Goal: Task Accomplishment & Management: Manage account settings

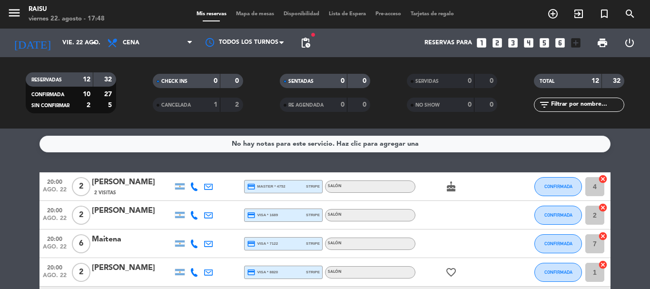
scroll to position [142, 0]
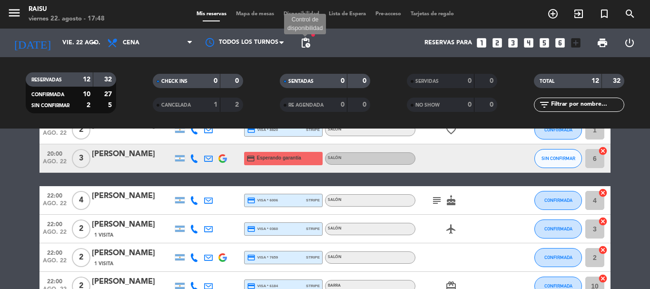
click at [308, 43] on span "pending_actions" at bounding box center [305, 42] width 11 height 11
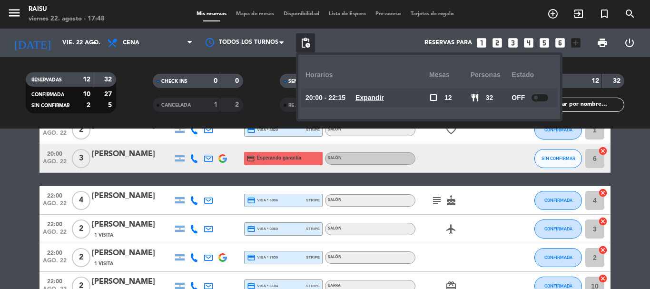
drag, startPoint x: 10, startPoint y: 143, endPoint x: 52, endPoint y: 115, distance: 50.1
click at [10, 142] on bookings-row "20:00 ago. 22 2 [PERSON_NAME] 2 Visitas credit_card master * 4752 stripe Salón …" at bounding box center [325, 208] width 650 height 356
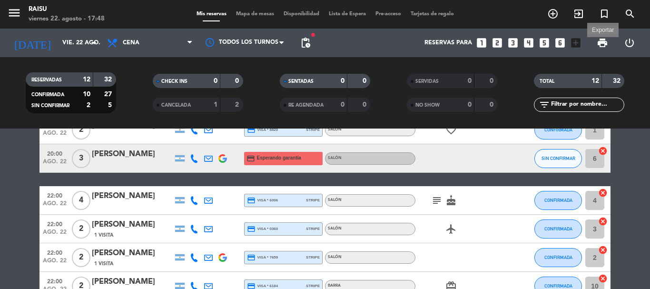
click at [604, 37] on span "print" at bounding box center [601, 42] width 11 height 11
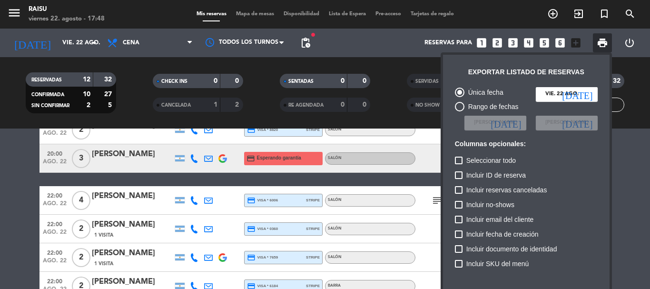
scroll to position [58, 0]
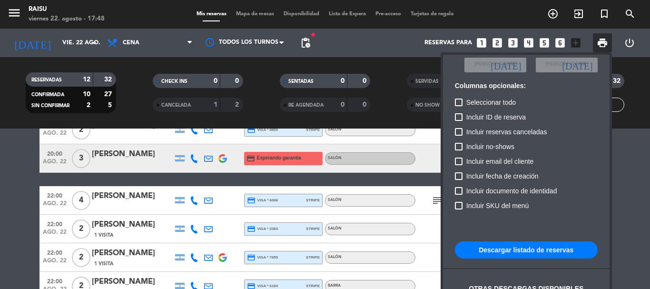
click at [527, 249] on button "Descargar listado de reservas" at bounding box center [526, 249] width 143 height 17
click at [0, 166] on div at bounding box center [325, 144] width 650 height 289
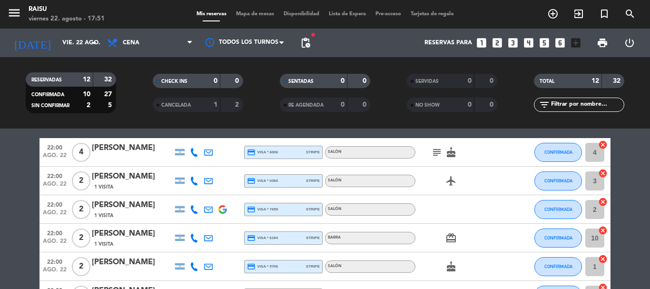
scroll to position [143, 0]
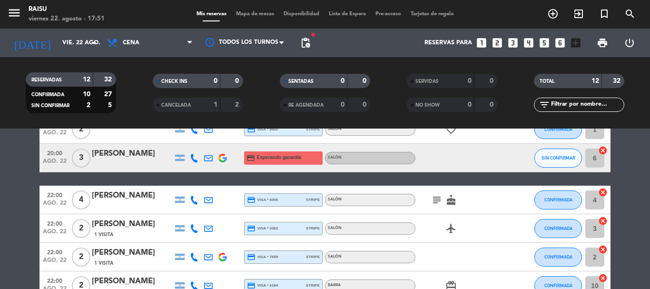
click at [435, 197] on icon "subject" at bounding box center [436, 199] width 11 height 11
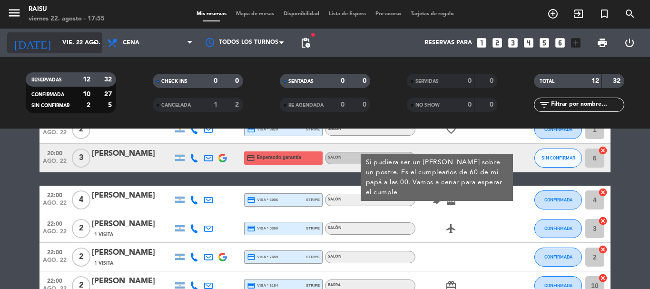
click at [73, 40] on input "vie. 22 ago." at bounding box center [98, 43] width 80 height 16
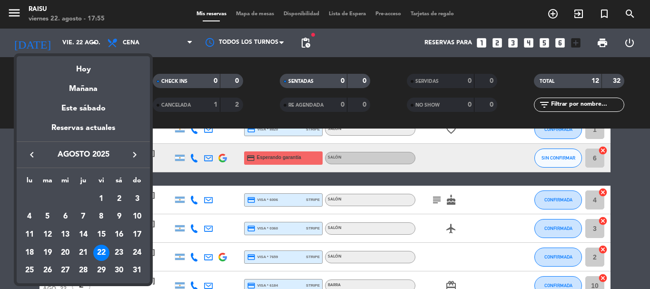
click at [136, 155] on icon "keyboard_arrow_right" at bounding box center [134, 154] width 11 height 11
click at [117, 217] on div "6" at bounding box center [119, 216] width 16 height 16
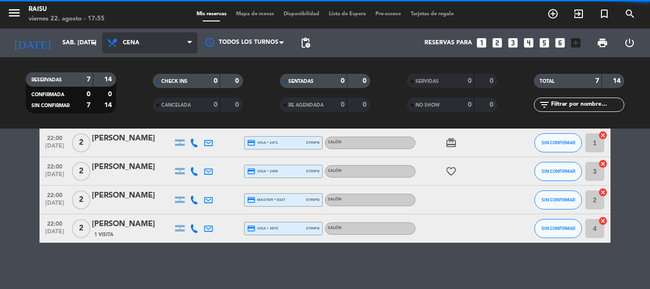
click at [152, 41] on span "Cena" at bounding box center [149, 42] width 95 height 21
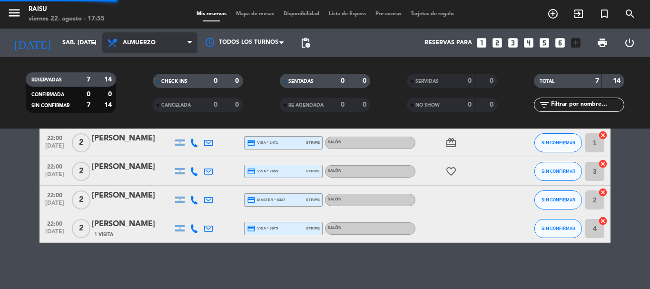
click at [141, 83] on div "menu Raisu viernes 22. agosto - 17:55 Mis reservas Mapa de mesas Disponibilidad…" at bounding box center [325, 64] width 650 height 128
click at [125, 43] on span "Almuerzo" at bounding box center [139, 42] width 33 height 7
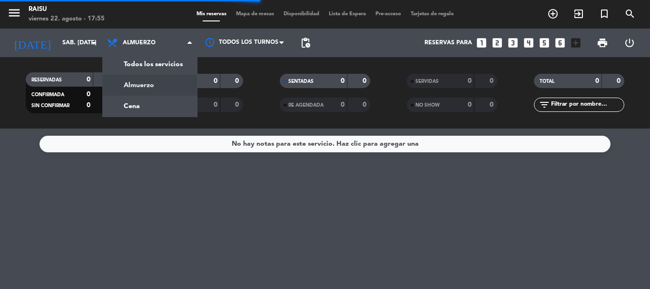
scroll to position [0, 0]
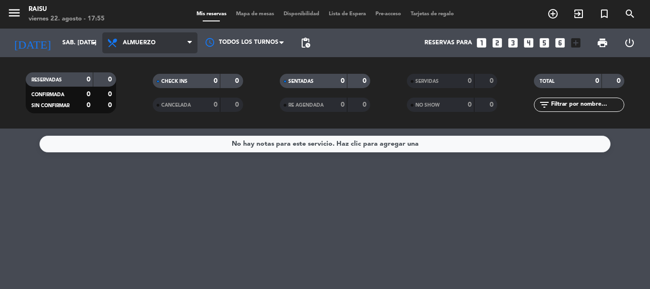
click at [141, 45] on span "Almuerzo" at bounding box center [139, 42] width 33 height 7
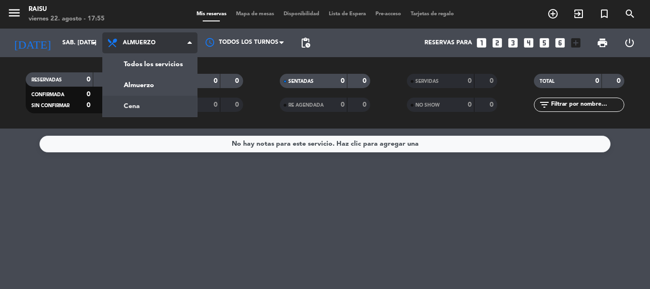
click at [135, 102] on div "menu Raisu viernes 22. agosto - 17:55 Mis reservas Mapa de mesas Disponibilidad…" at bounding box center [325, 64] width 650 height 128
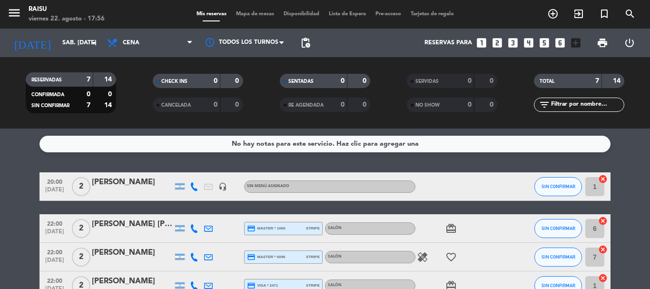
click at [138, 185] on div "[PERSON_NAME]" at bounding box center [132, 182] width 81 height 12
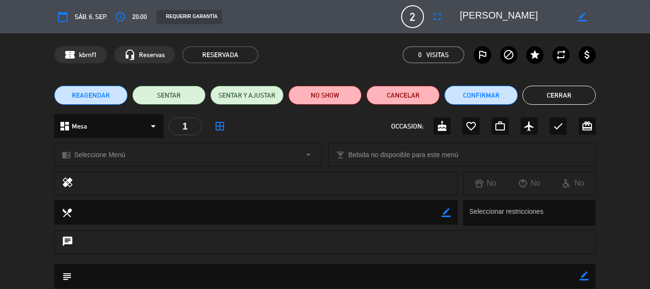
click at [117, 153] on span "Seleccione Menú" at bounding box center [99, 154] width 51 height 11
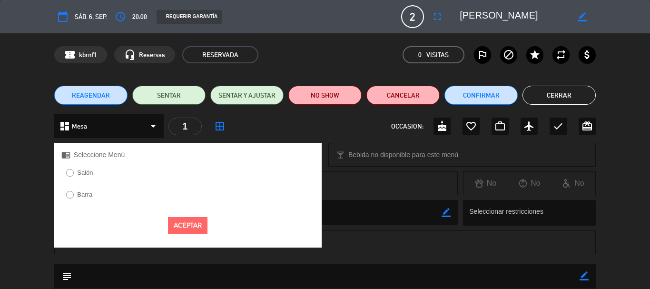
drag, startPoint x: 89, startPoint y: 173, endPoint x: 126, endPoint y: 198, distance: 44.2
click at [90, 173] on label "Salón" at bounding box center [85, 172] width 16 height 6
drag, startPoint x: 186, startPoint y: 221, endPoint x: 428, endPoint y: 184, distance: 244.3
click at [187, 221] on button "Aceptar" at bounding box center [187, 225] width 39 height 17
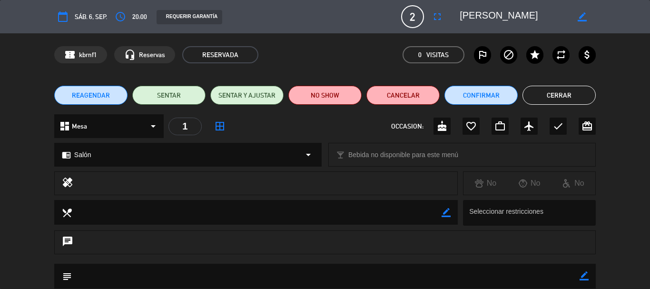
click at [539, 93] on button "Cerrar" at bounding box center [558, 95] width 73 height 19
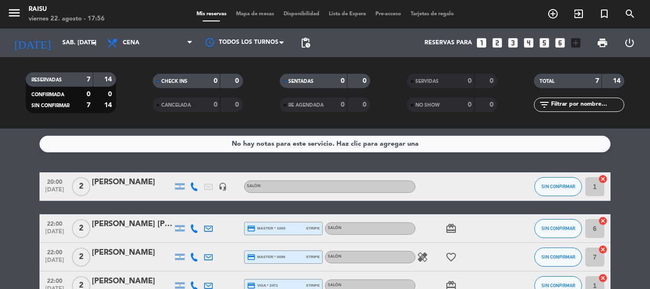
click at [192, 185] on icon at bounding box center [194, 186] width 9 height 9
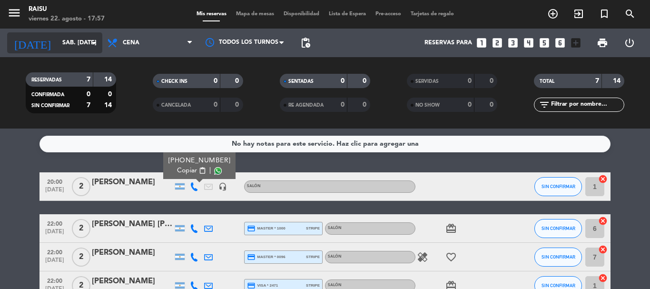
click at [78, 47] on input "sáb. [DATE]" at bounding box center [98, 43] width 80 height 16
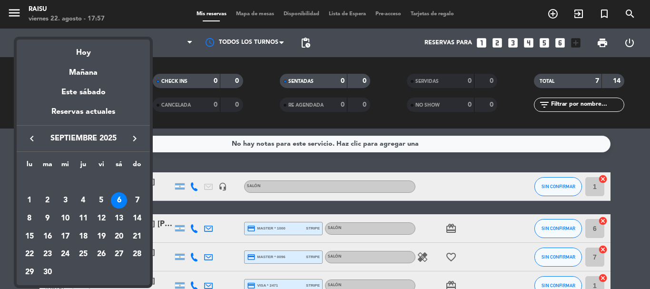
click at [31, 137] on icon "keyboard_arrow_left" at bounding box center [31, 138] width 11 height 11
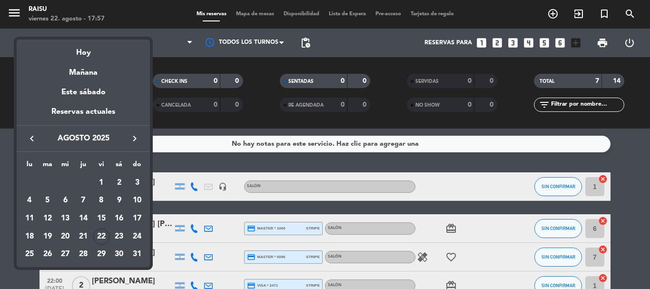
click at [103, 234] on div "22" at bounding box center [101, 236] width 16 height 16
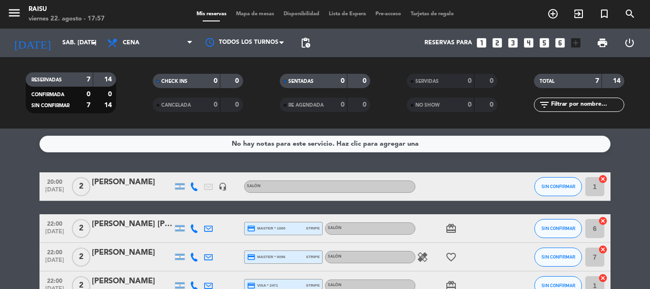
type input "vie. 22 ago."
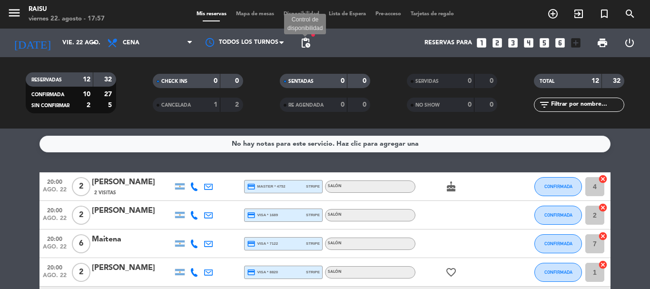
click at [304, 44] on span "pending_actions" at bounding box center [305, 42] width 11 height 11
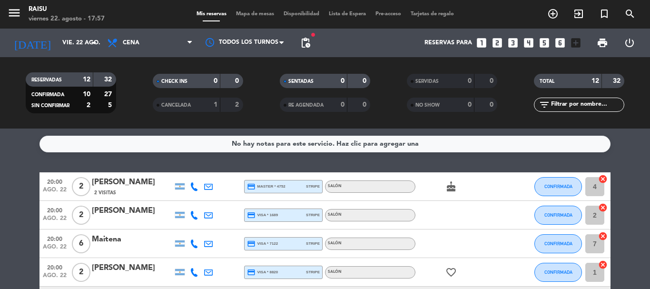
click at [193, 188] on icon at bounding box center [194, 186] width 9 height 9
click at [199, 169] on span "content_paste" at bounding box center [202, 170] width 7 height 7
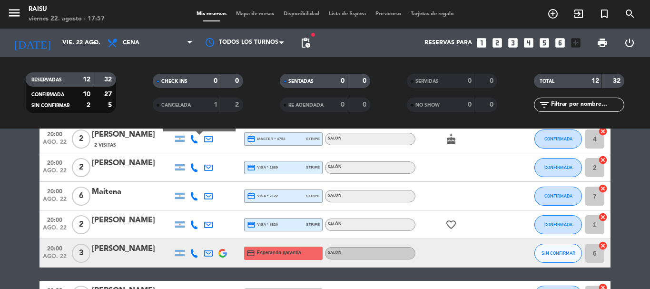
click at [195, 166] on icon at bounding box center [194, 167] width 9 height 9
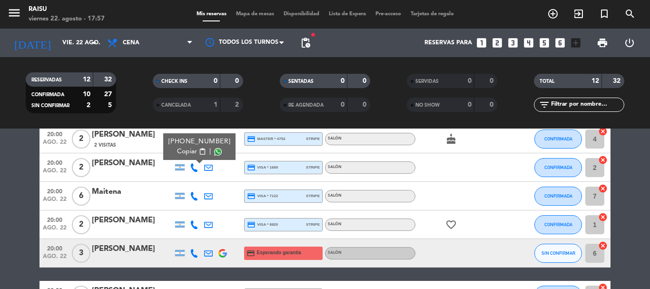
click at [186, 154] on span "Copiar" at bounding box center [187, 151] width 20 height 10
click at [195, 194] on icon at bounding box center [194, 196] width 9 height 9
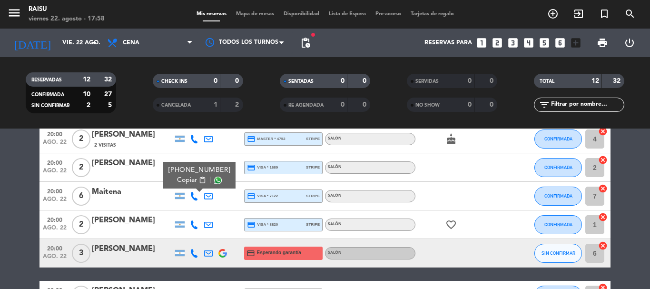
click at [199, 183] on span "content_paste" at bounding box center [202, 179] width 7 height 7
click at [192, 222] on icon at bounding box center [194, 224] width 9 height 9
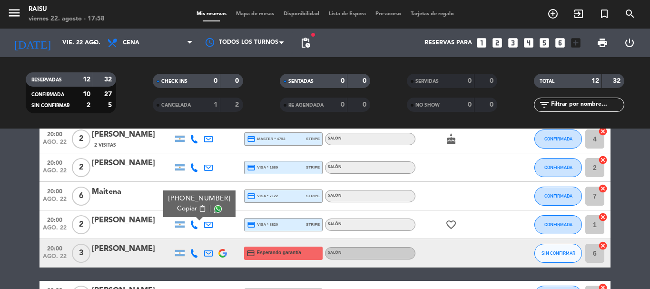
click at [190, 208] on span "Copiar" at bounding box center [187, 209] width 20 height 10
click at [194, 254] on icon at bounding box center [194, 253] width 9 height 9
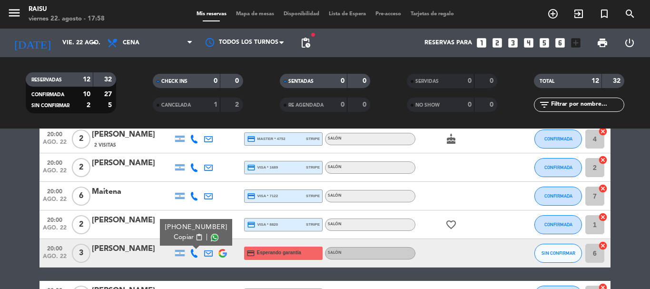
click at [190, 238] on span "Copiar" at bounding box center [184, 237] width 20 height 10
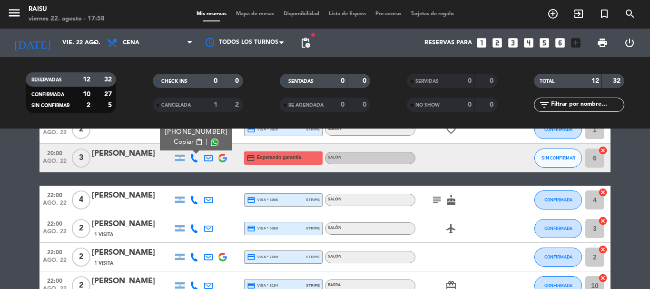
scroll to position [190, 0]
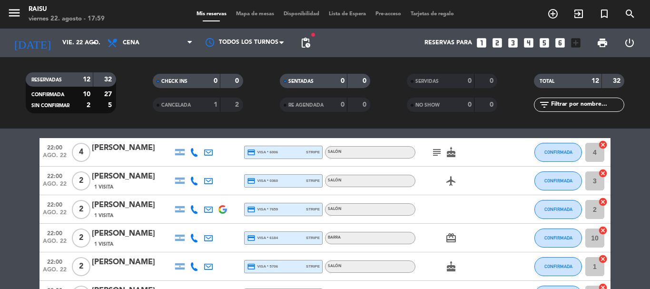
click at [194, 151] on icon at bounding box center [194, 152] width 9 height 9
click at [199, 138] on span "content_paste" at bounding box center [202, 136] width 7 height 7
click at [192, 179] on icon at bounding box center [194, 180] width 9 height 9
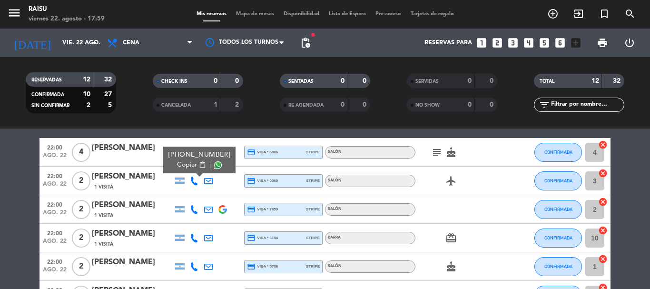
click at [199, 163] on span "content_paste" at bounding box center [202, 164] width 7 height 7
click at [192, 208] on icon at bounding box center [194, 209] width 9 height 9
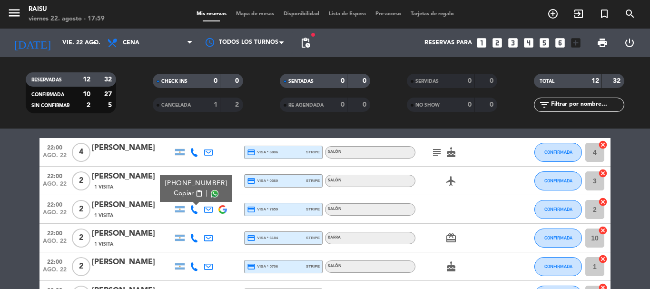
click at [190, 192] on span "Copiar" at bounding box center [184, 193] width 20 height 10
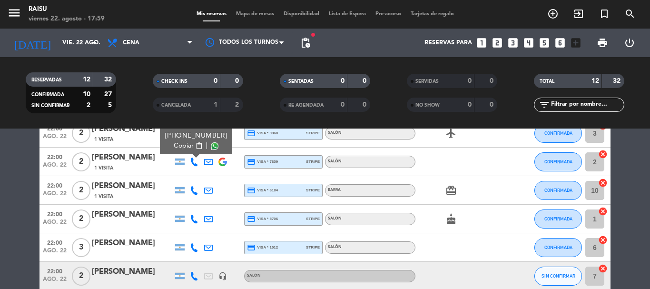
click at [190, 190] on icon at bounding box center [194, 190] width 9 height 9
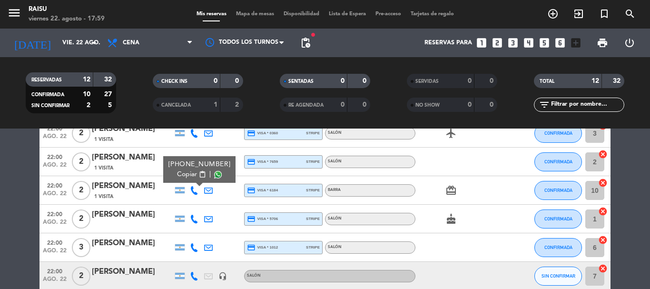
click at [190, 175] on span "Copiar" at bounding box center [187, 174] width 20 height 10
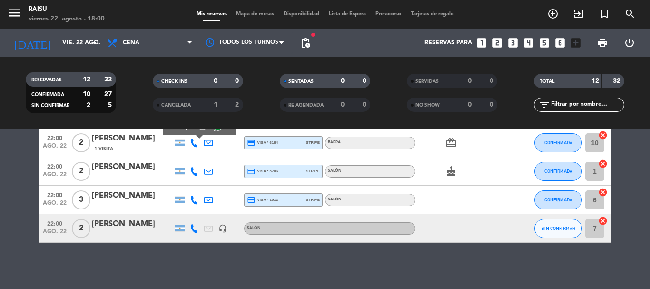
click at [194, 172] on icon at bounding box center [194, 171] width 9 height 9
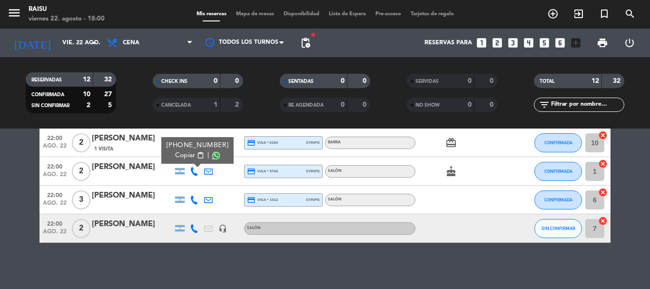
click at [197, 157] on span "content_paste" at bounding box center [200, 155] width 7 height 7
click at [191, 198] on icon at bounding box center [194, 199] width 9 height 9
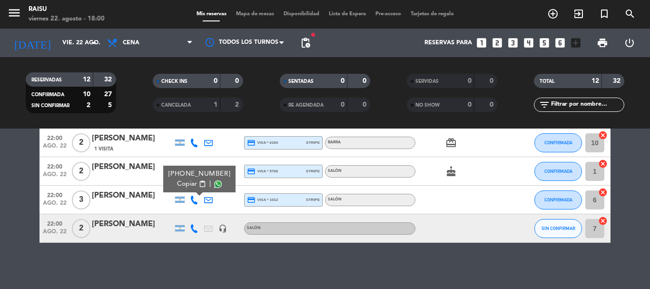
click at [190, 182] on span "Copiar" at bounding box center [187, 184] width 20 height 10
click at [192, 231] on icon at bounding box center [194, 228] width 9 height 9
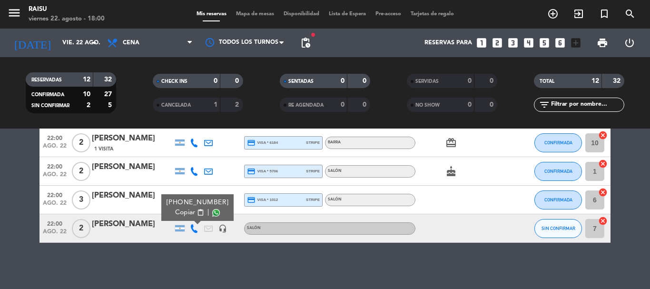
click at [192, 215] on button "Copiar content_paste" at bounding box center [189, 212] width 29 height 10
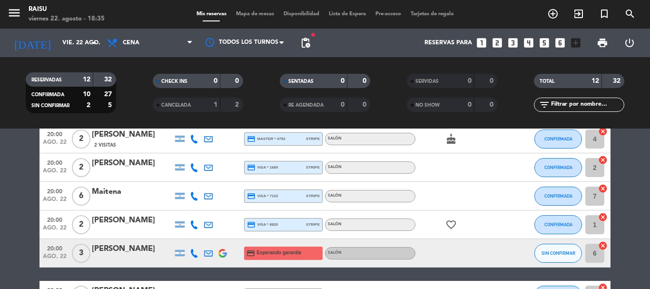
scroll to position [143, 0]
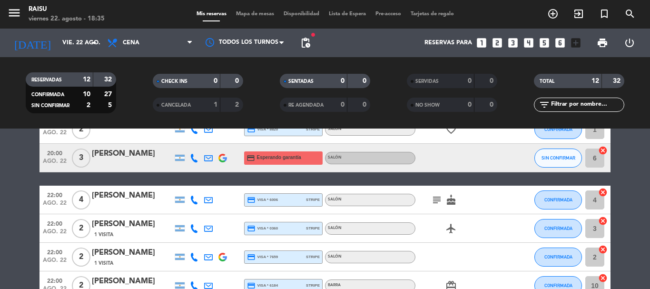
click at [190, 203] on icon at bounding box center [194, 199] width 9 height 9
click at [435, 203] on icon "subject" at bounding box center [436, 199] width 11 height 11
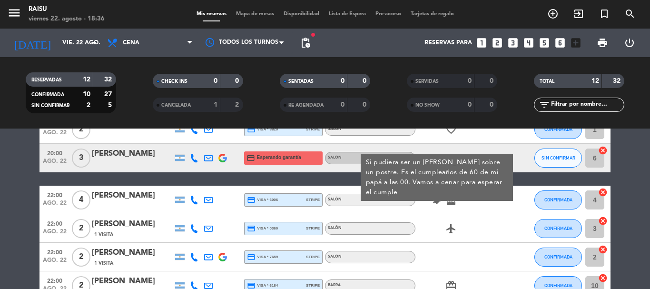
click at [436, 204] on icon "subject" at bounding box center [436, 199] width 11 height 11
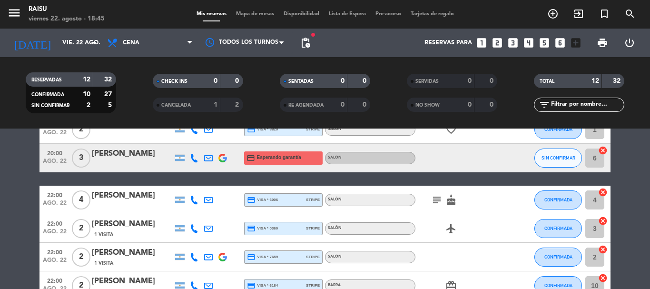
scroll to position [0, 0]
